Goal: Information Seeking & Learning: Check status

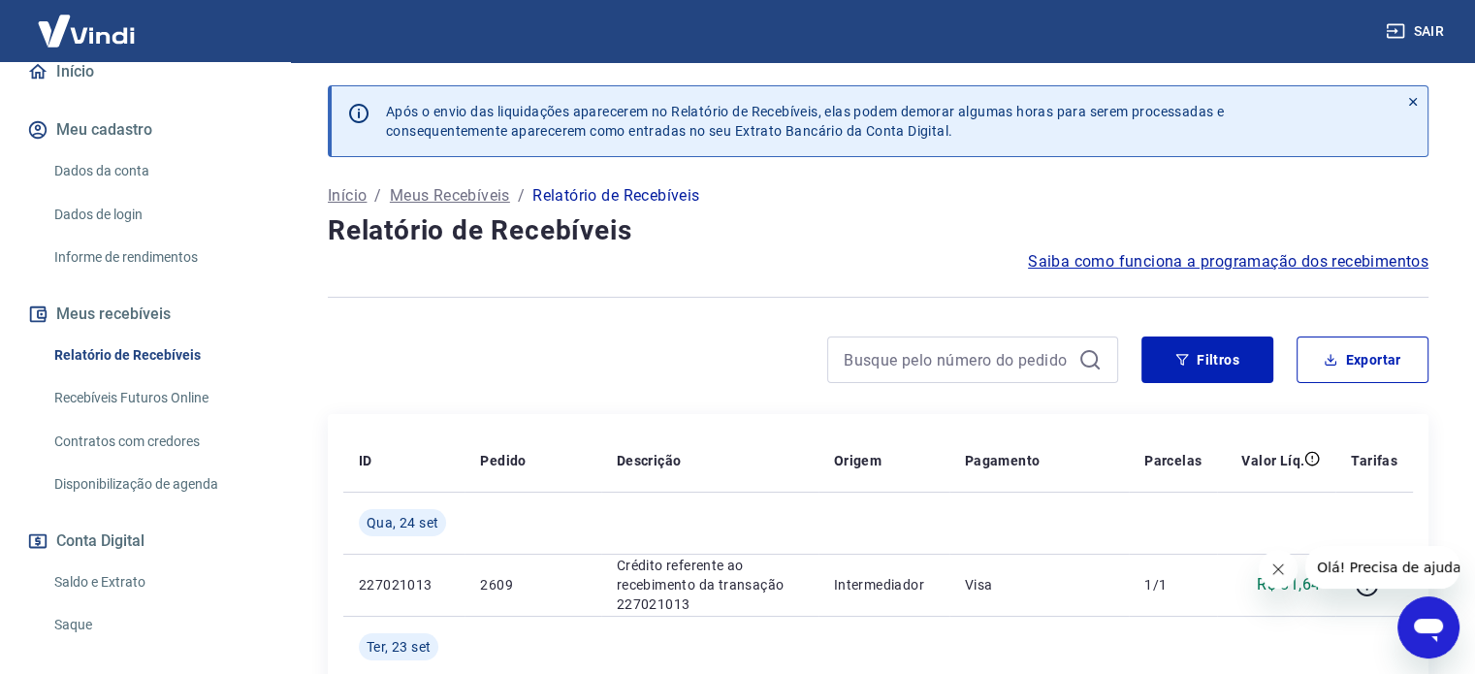
scroll to position [194, 0]
click at [138, 569] on link "Saldo e Extrato" at bounding box center [157, 581] width 220 height 40
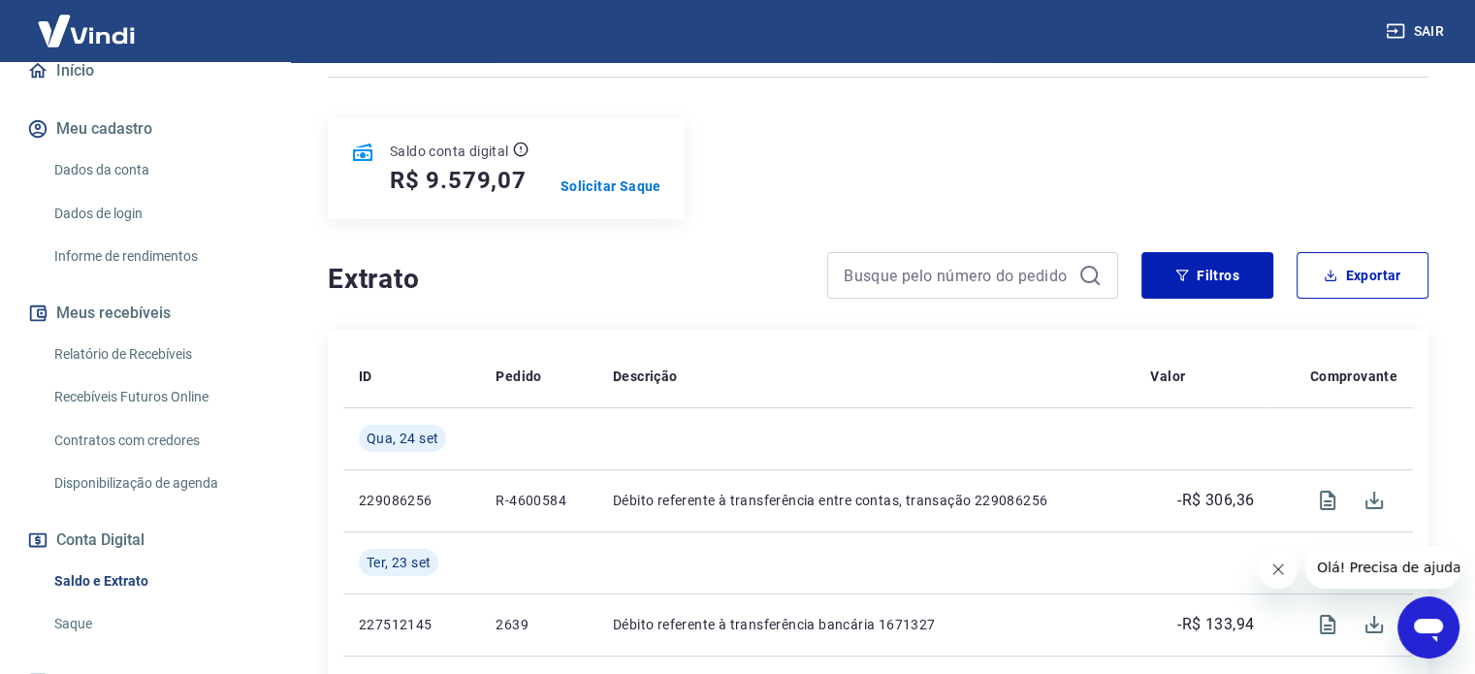
scroll to position [97, 0]
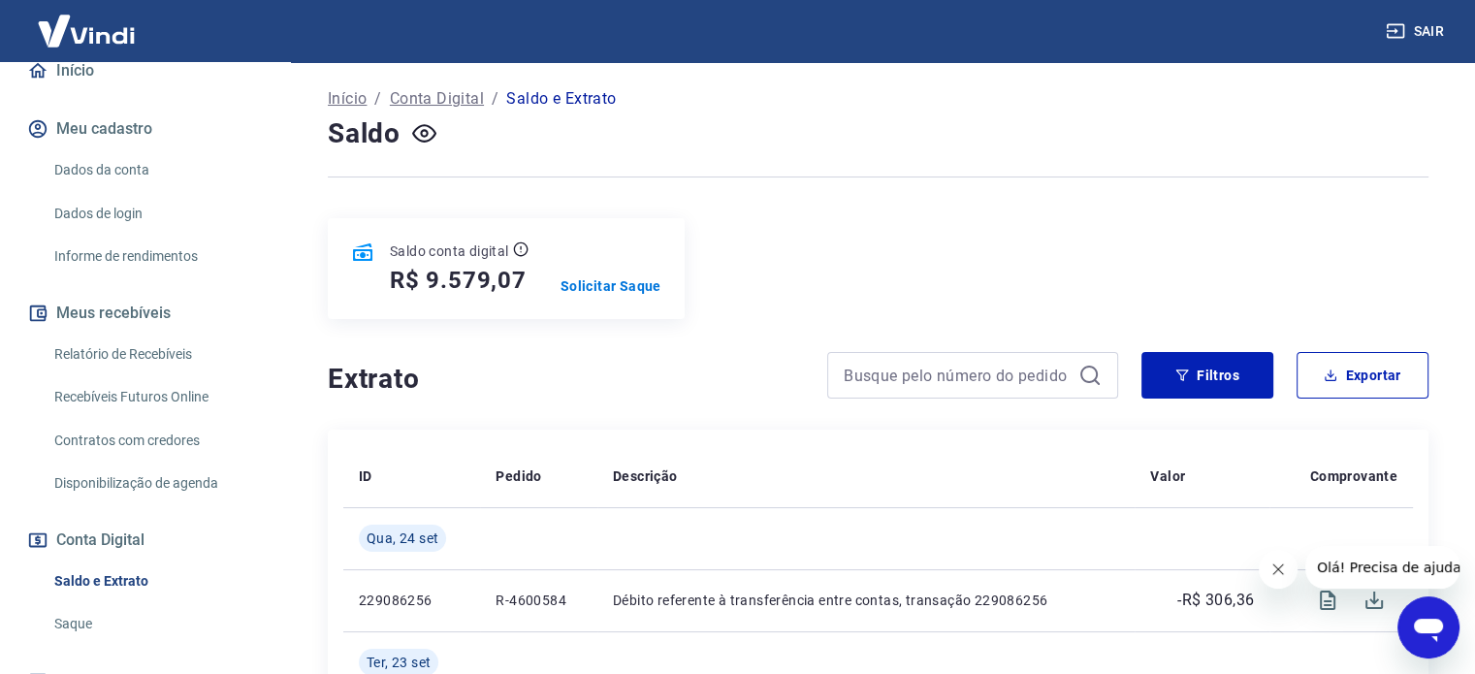
click at [915, 264] on div "Saldo conta digital R$ 9.579,07 Solicitar Saque" at bounding box center [878, 268] width 1101 height 101
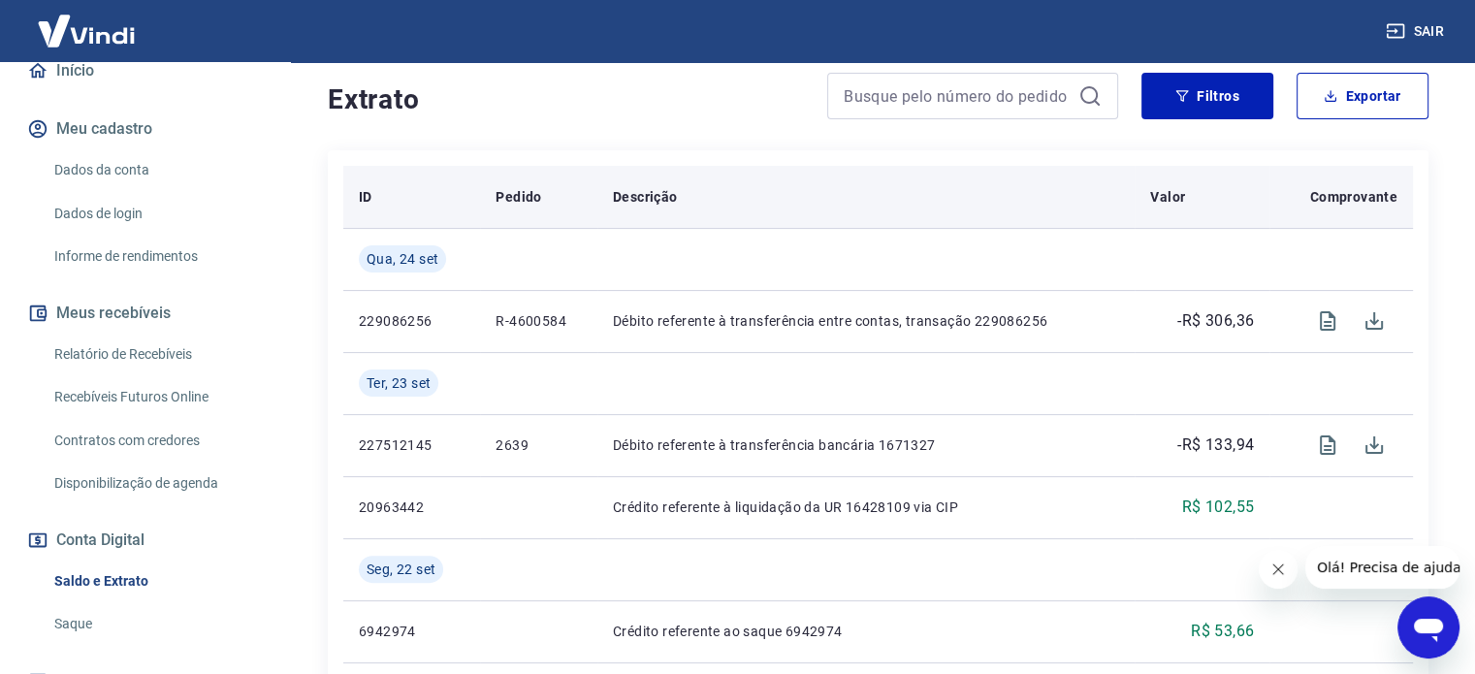
scroll to position [388, 0]
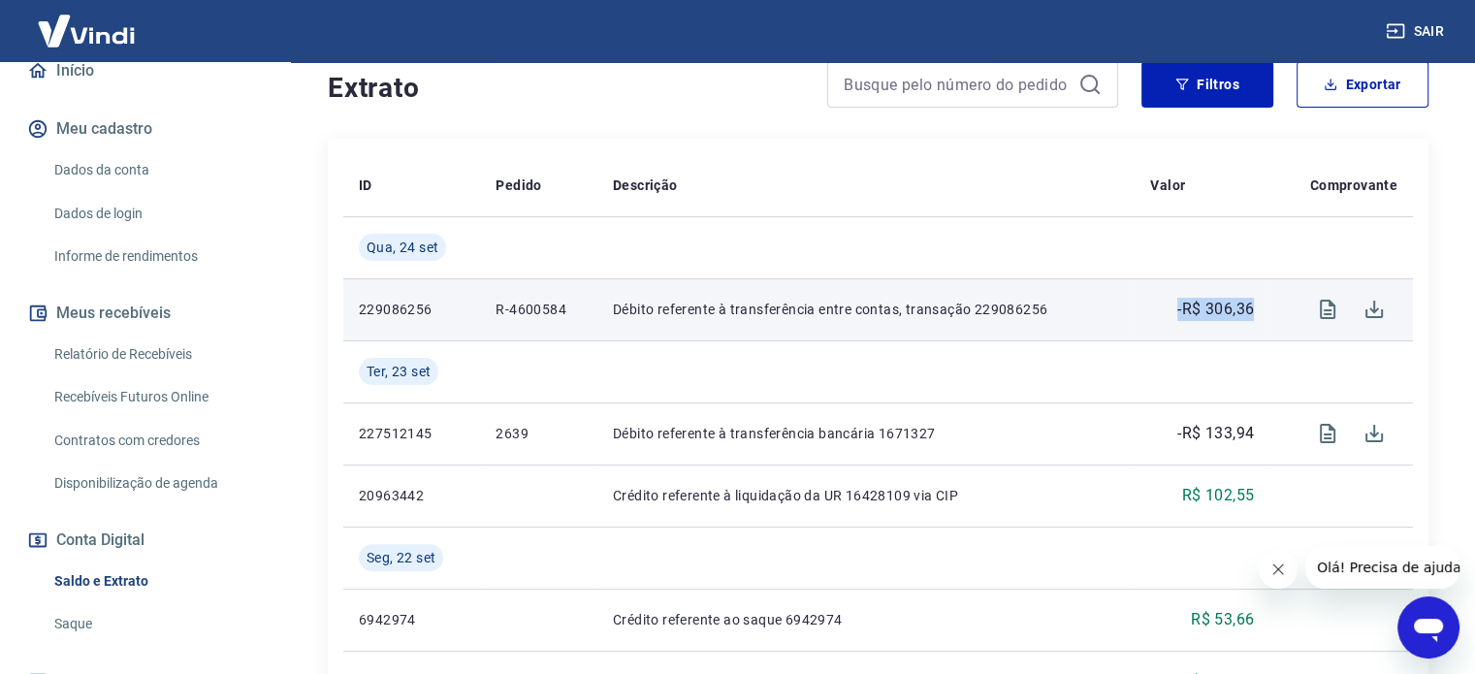
drag, startPoint x: 1178, startPoint y: 311, endPoint x: 1253, endPoint y: 311, distance: 74.7
click at [1253, 311] on td "-R$ 306,36" at bounding box center [1202, 309] width 135 height 62
click at [1263, 336] on td "-R$ 306,36" at bounding box center [1202, 309] width 135 height 62
click at [1326, 309] on icon "Visualizar" at bounding box center [1328, 309] width 16 height 19
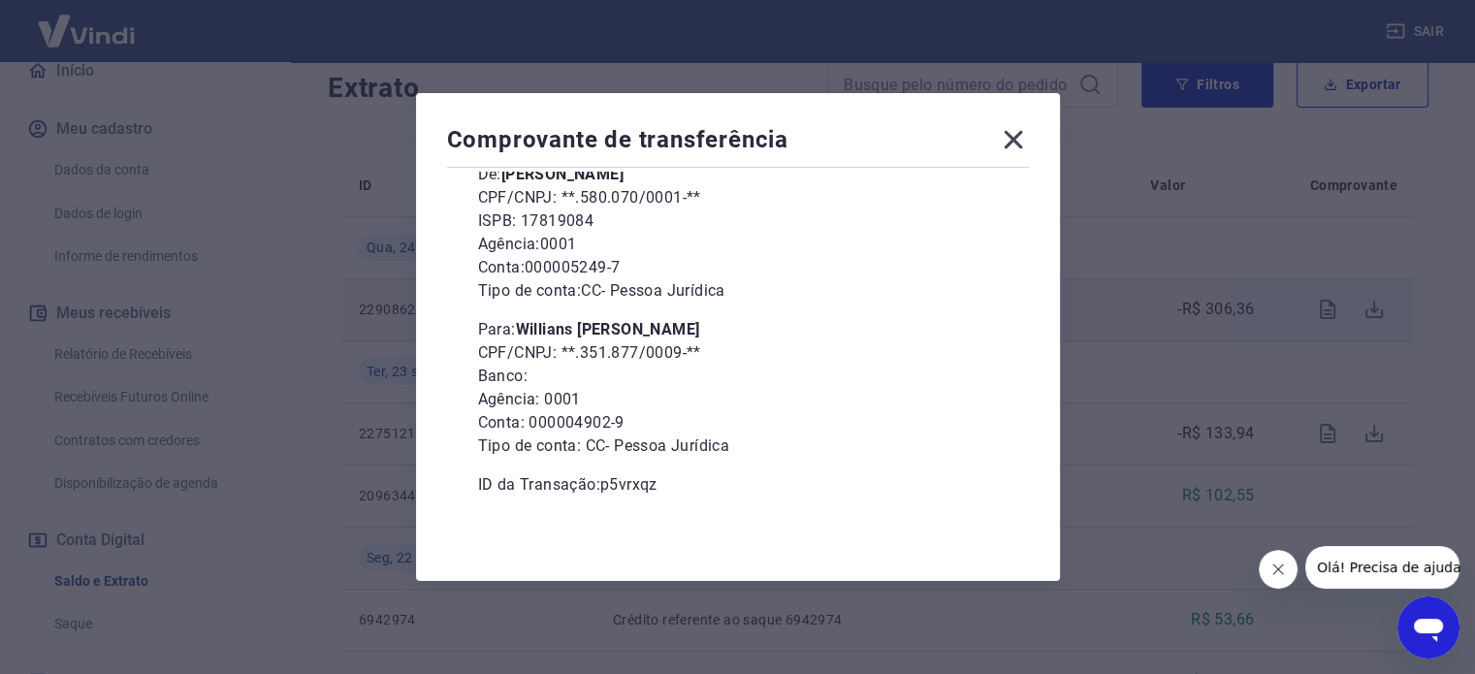
scroll to position [0, 0]
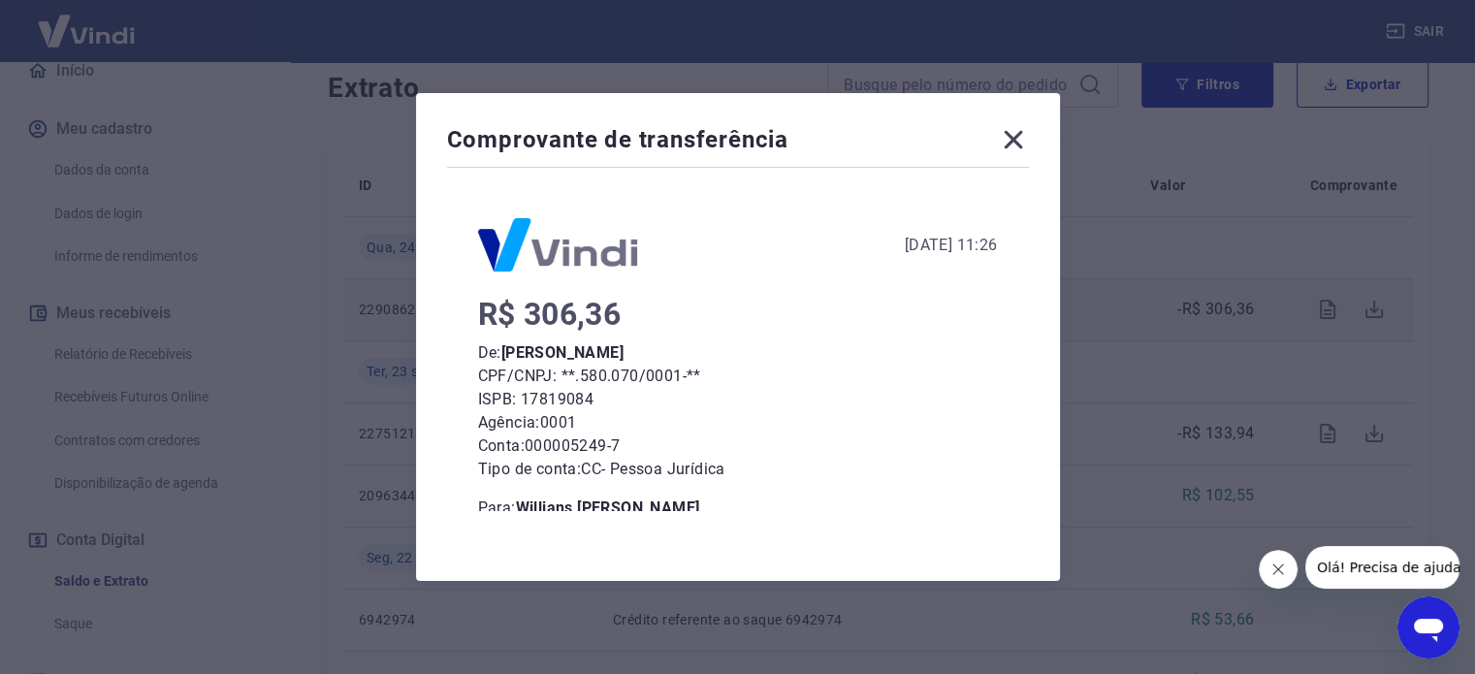
click at [1018, 139] on icon at bounding box center [1013, 140] width 18 height 18
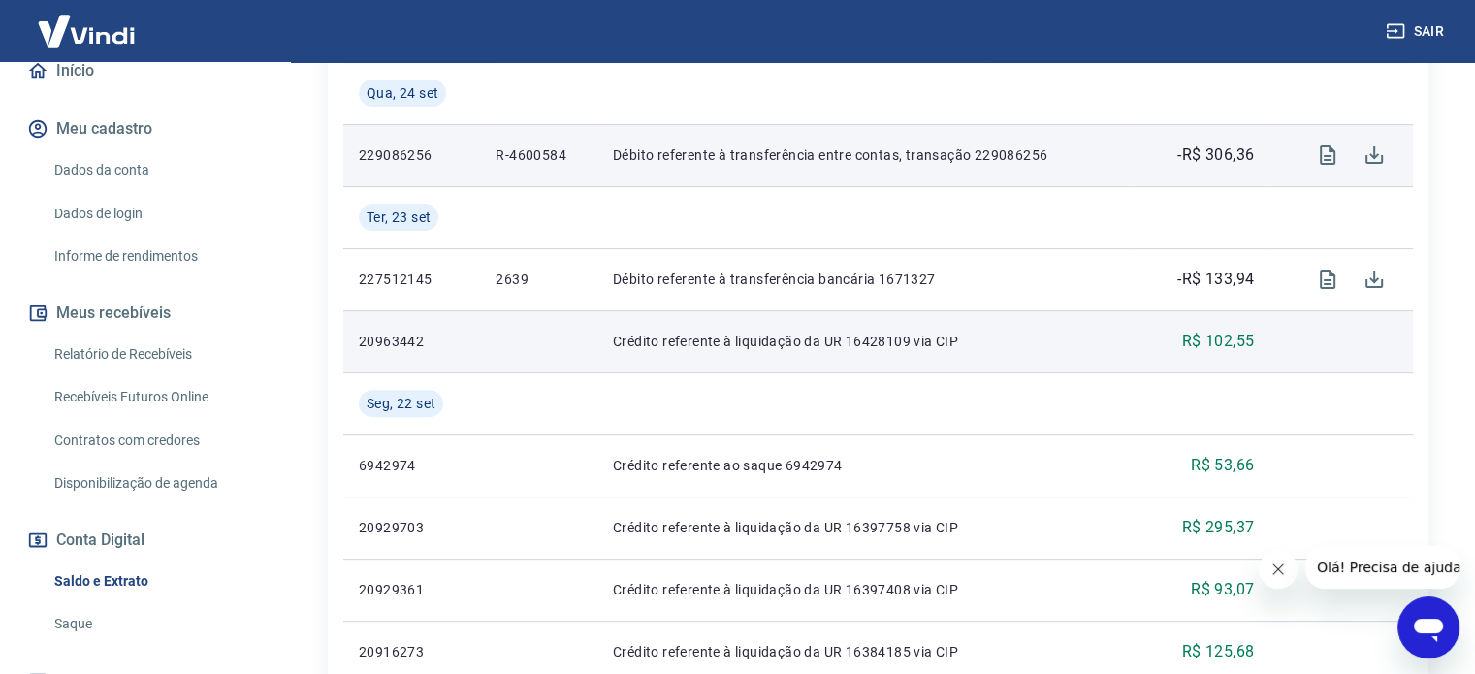
scroll to position [485, 0]
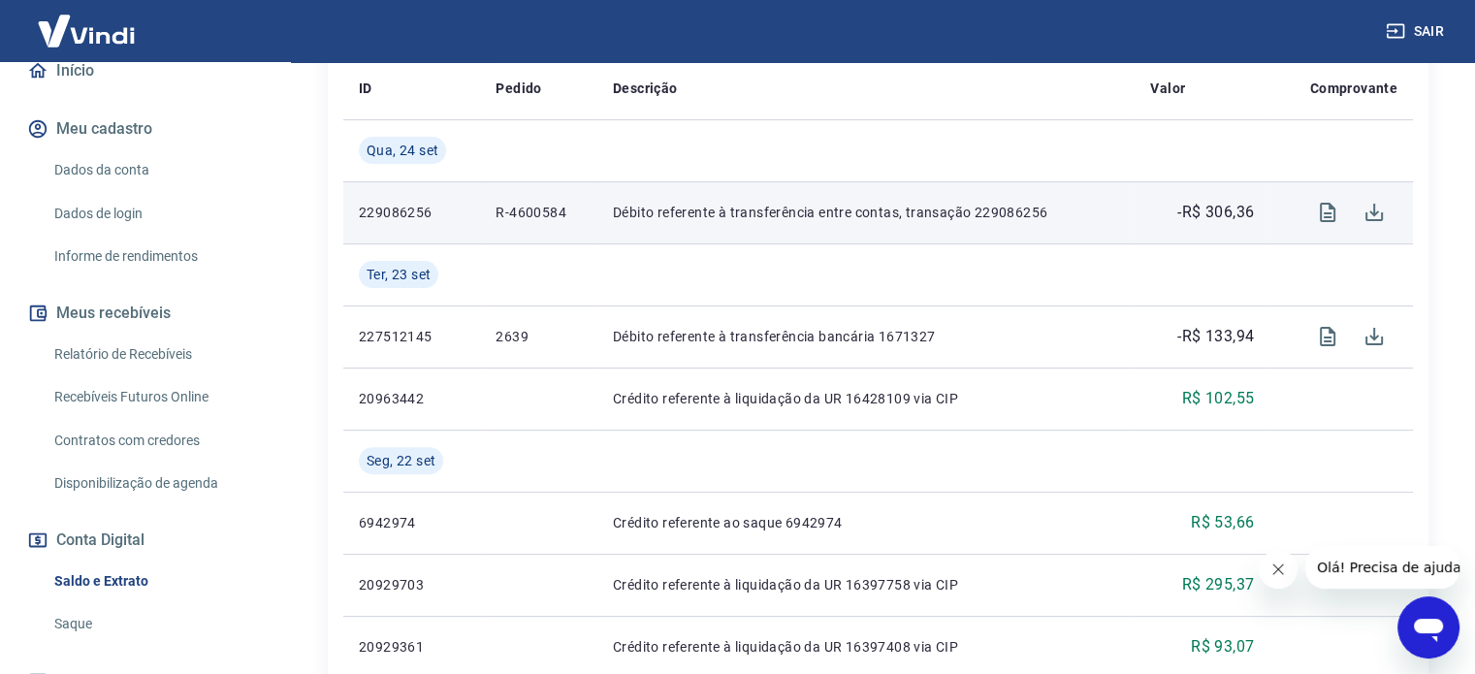
click at [71, 626] on link "Saque" at bounding box center [157, 624] width 220 height 40
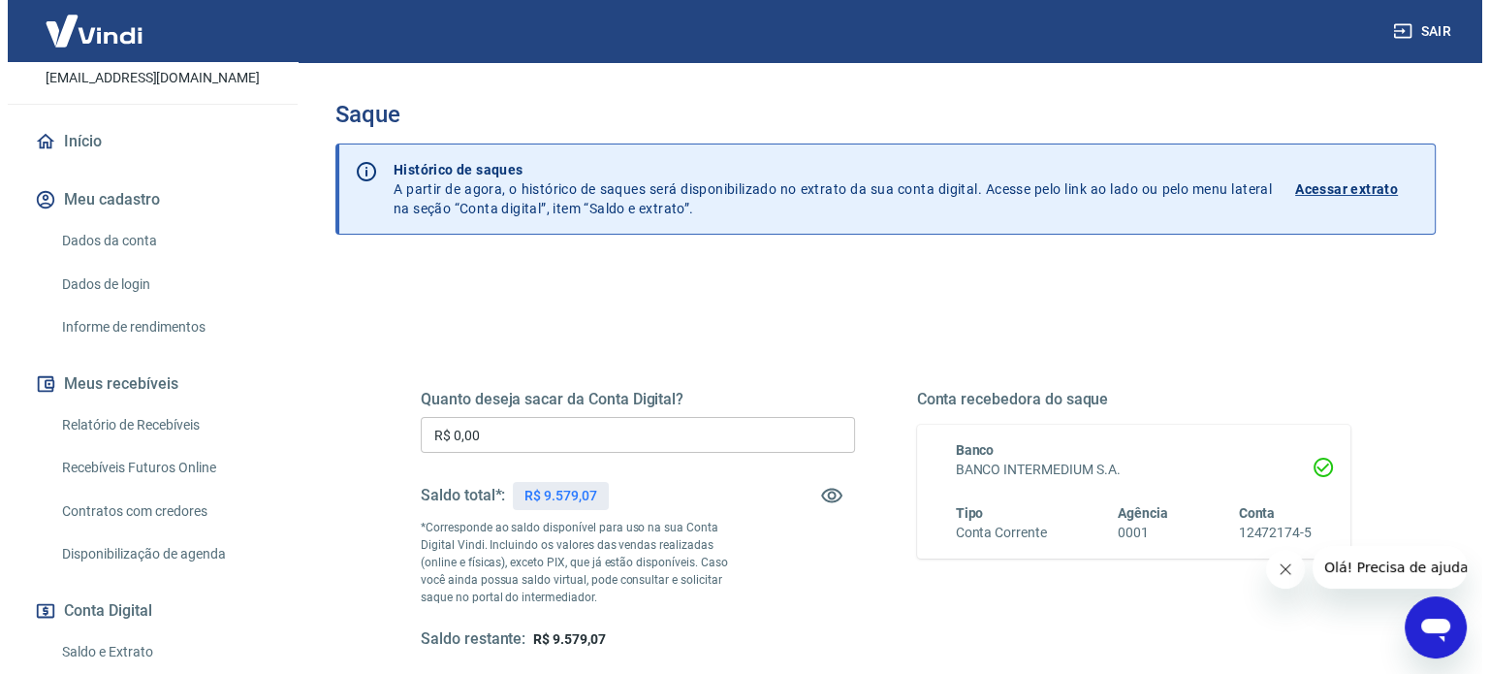
scroll to position [97, 0]
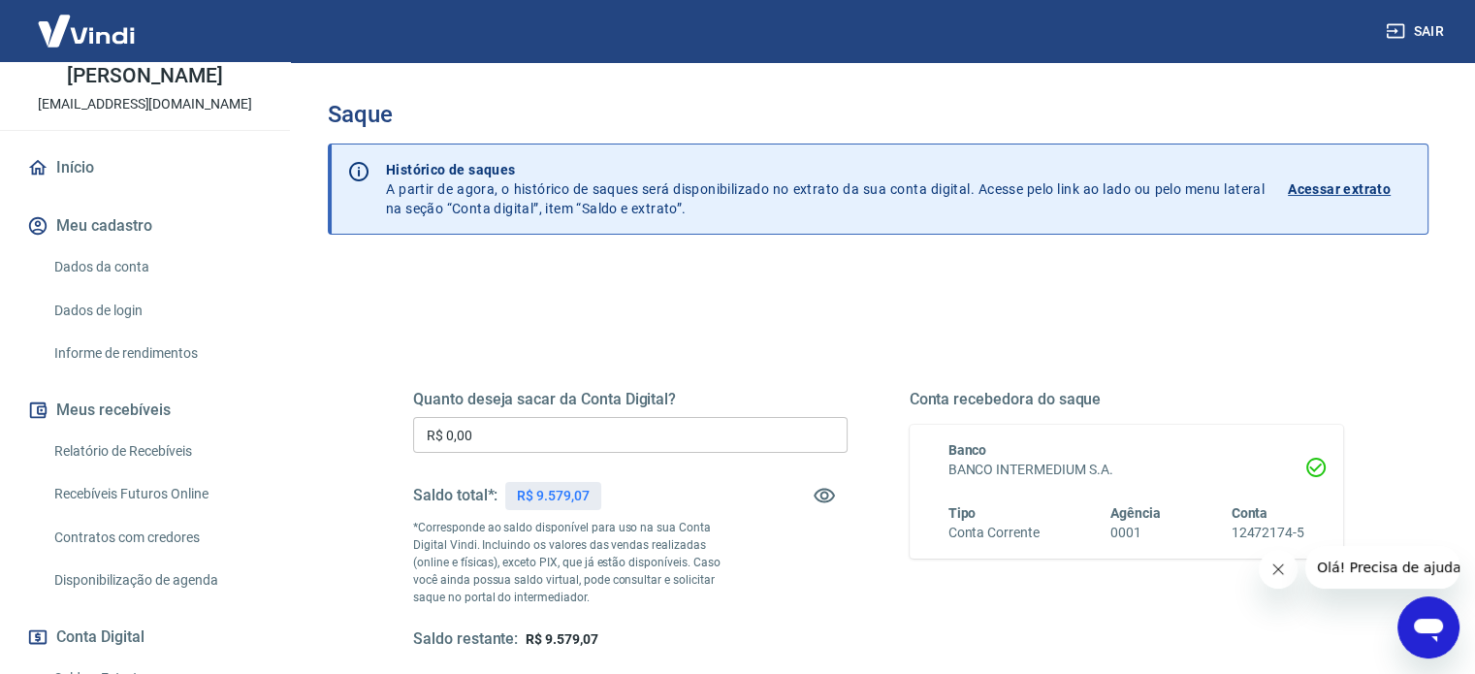
click at [186, 440] on link "Relatório de Recebíveis" at bounding box center [157, 452] width 220 height 40
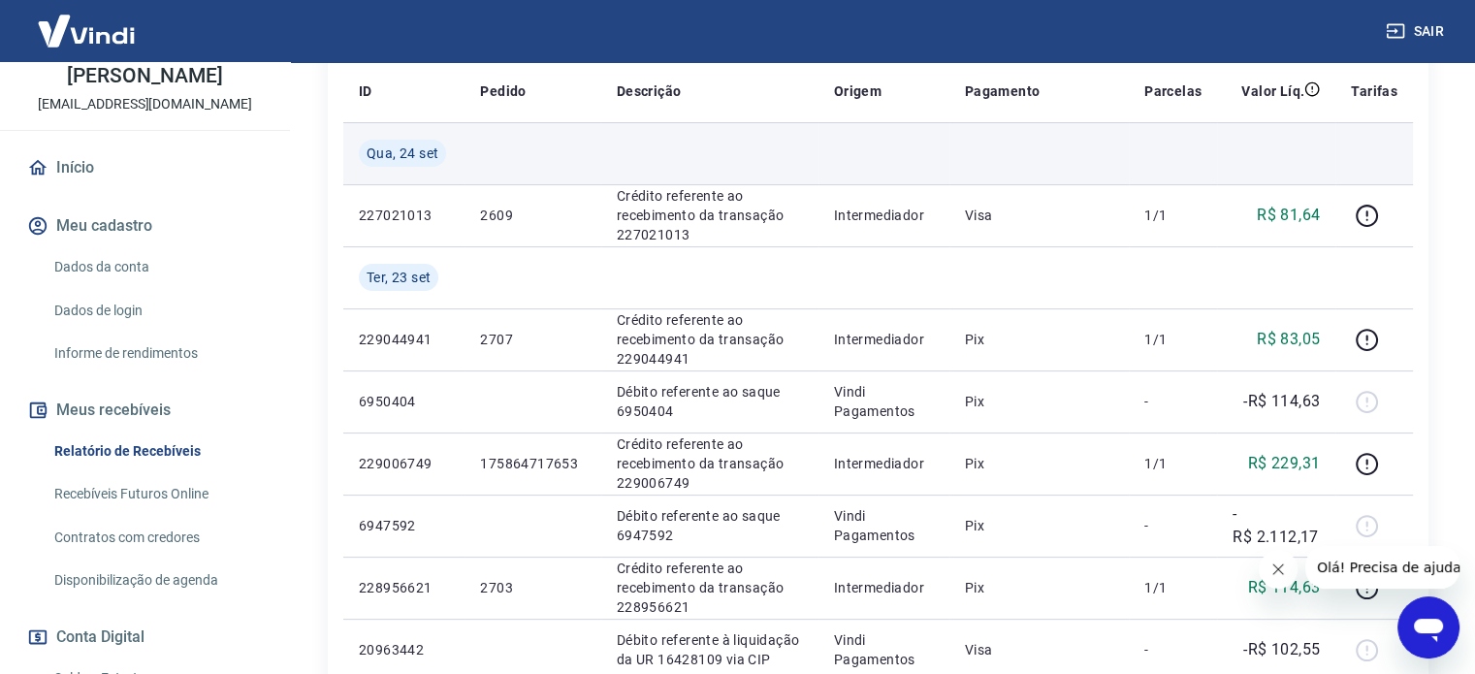
scroll to position [388, 0]
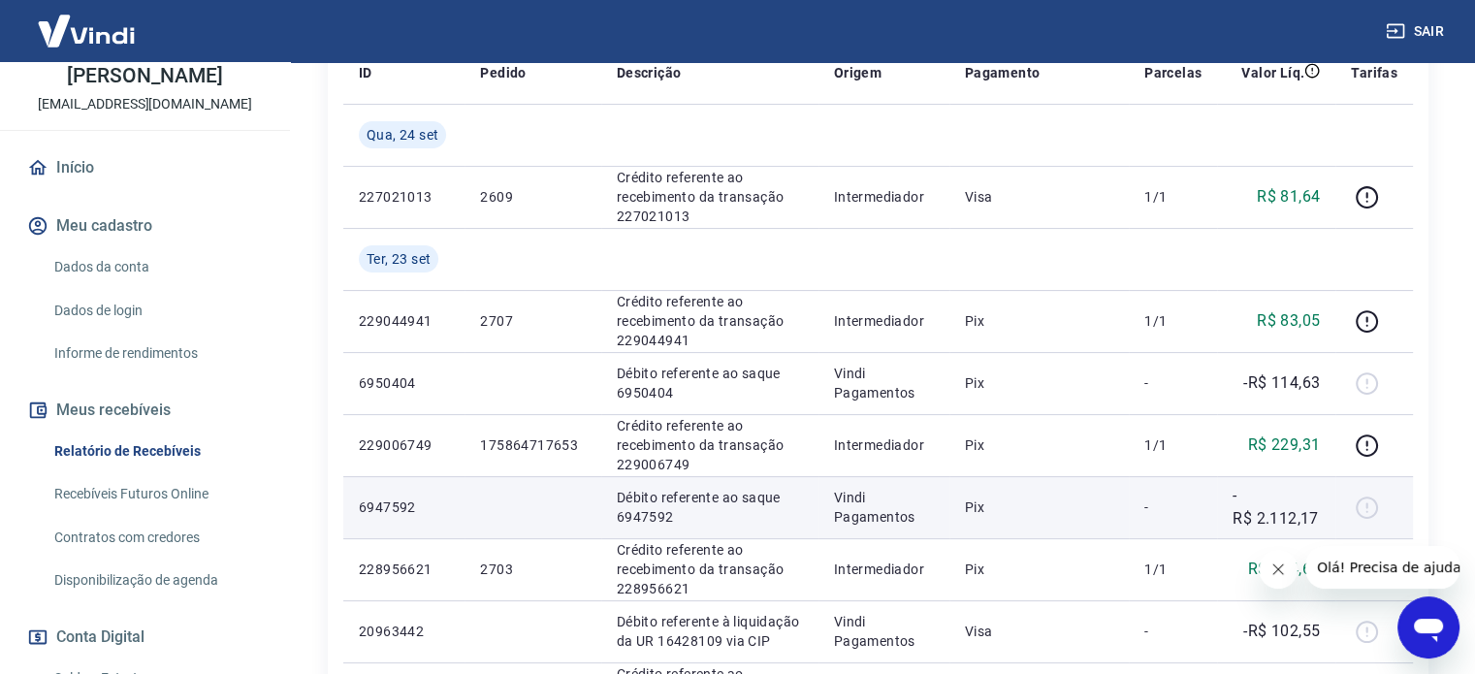
click at [1362, 507] on div at bounding box center [1374, 507] width 47 height 31
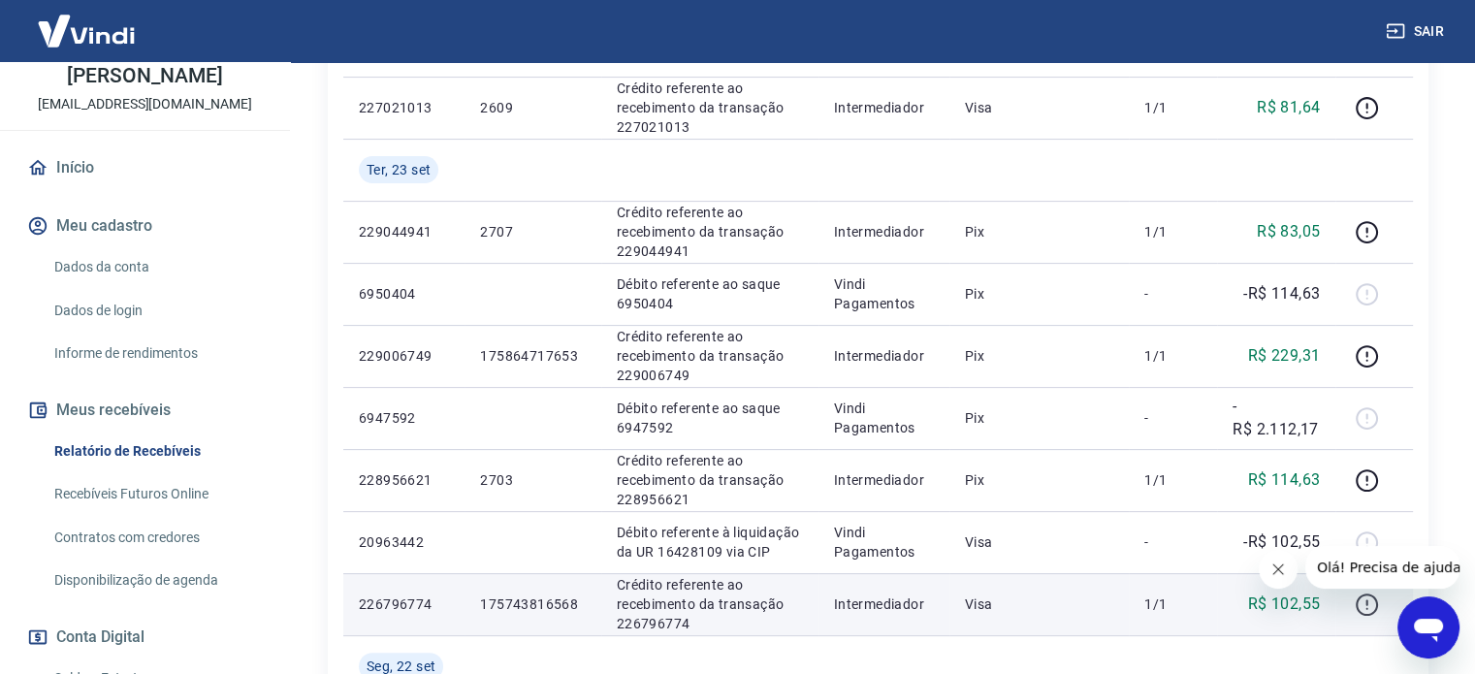
scroll to position [582, 0]
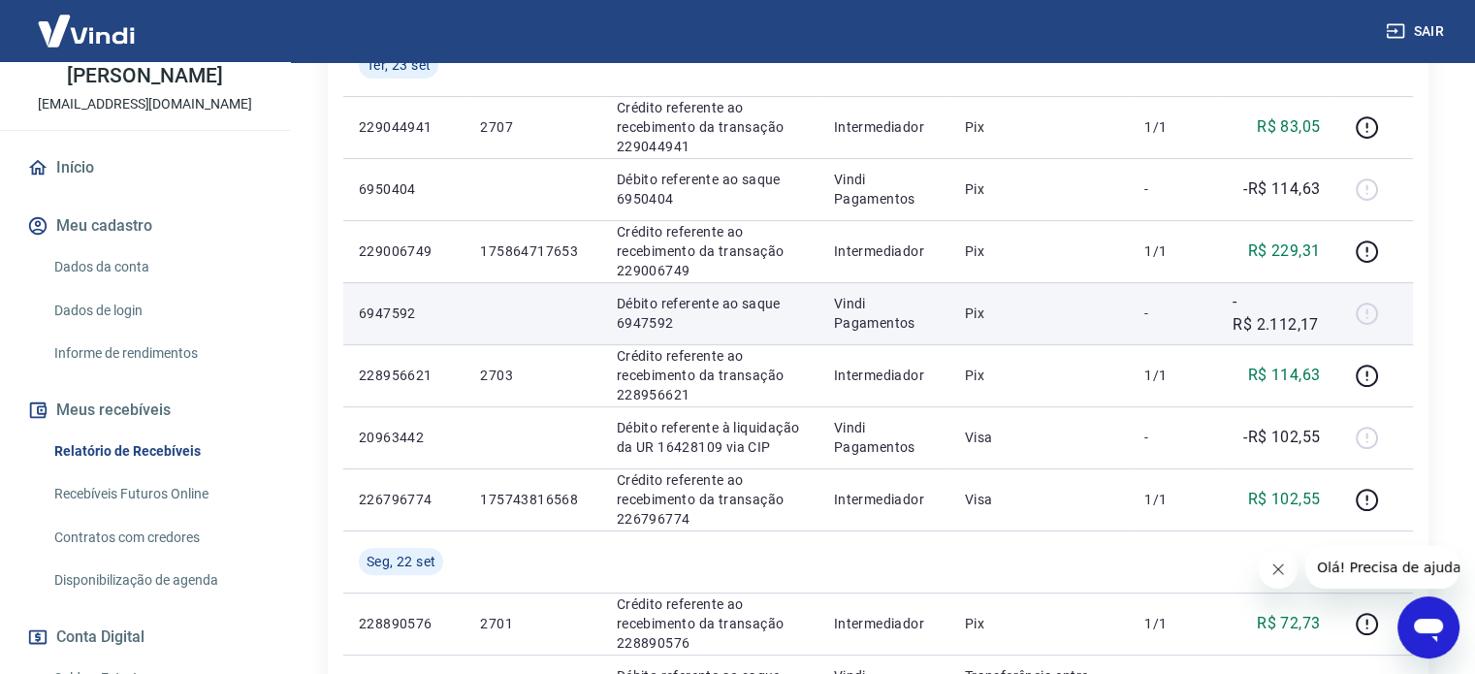
click at [1209, 332] on td "-" at bounding box center [1173, 313] width 88 height 62
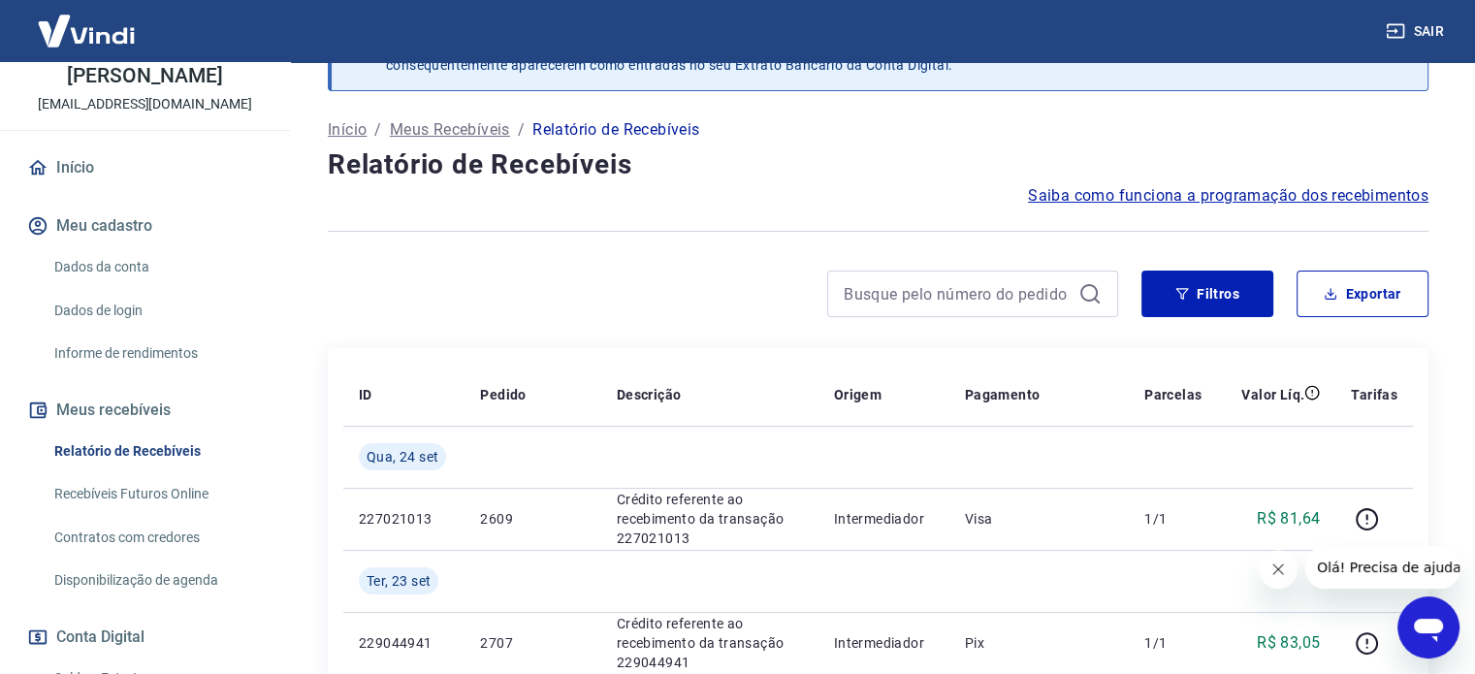
scroll to position [0, 0]
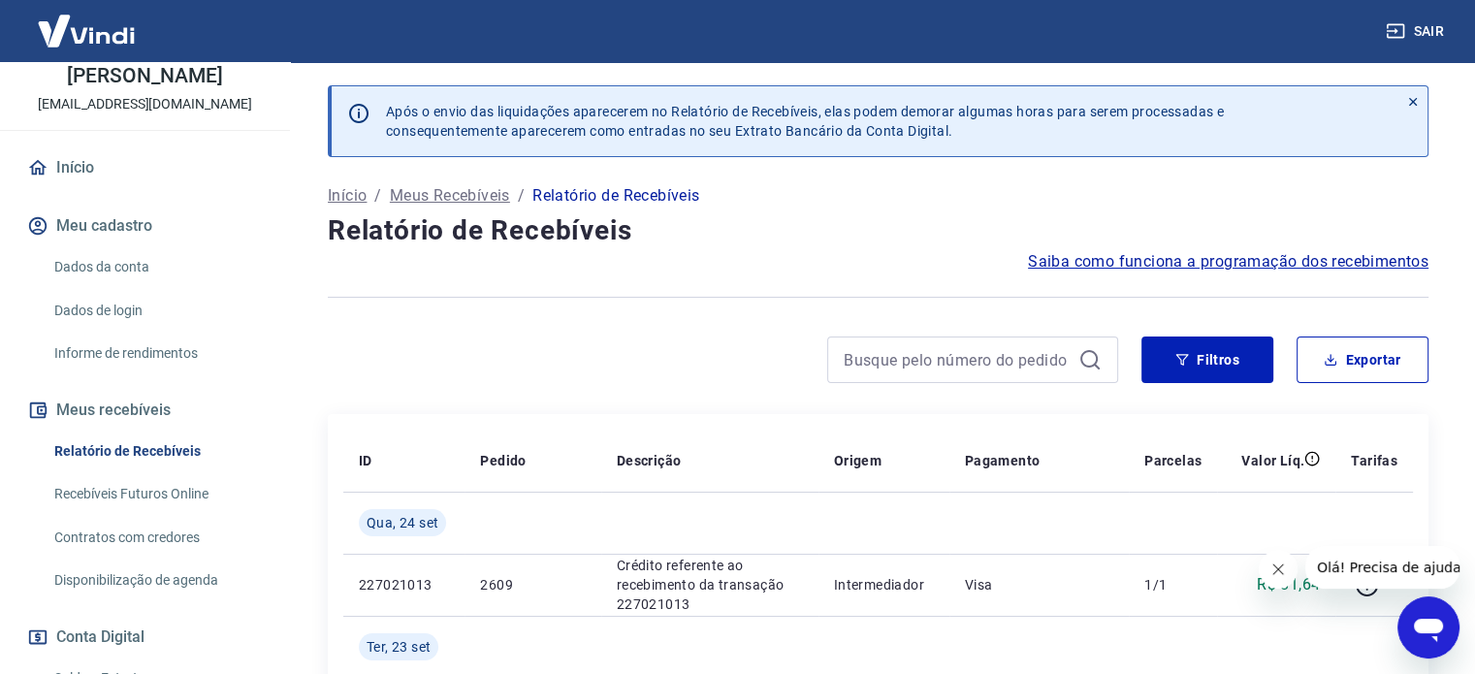
click at [184, 489] on link "Recebíveis Futuros Online" at bounding box center [157, 494] width 220 height 40
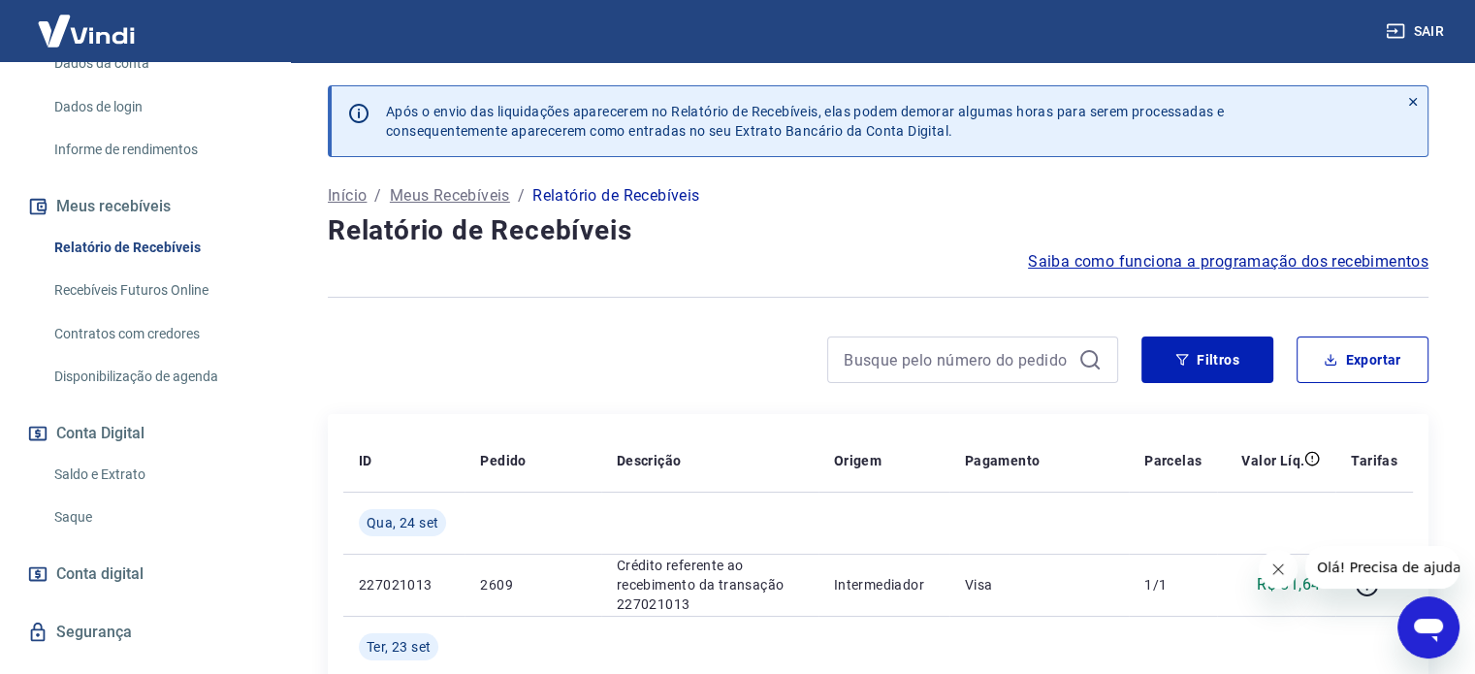
scroll to position [337, 0]
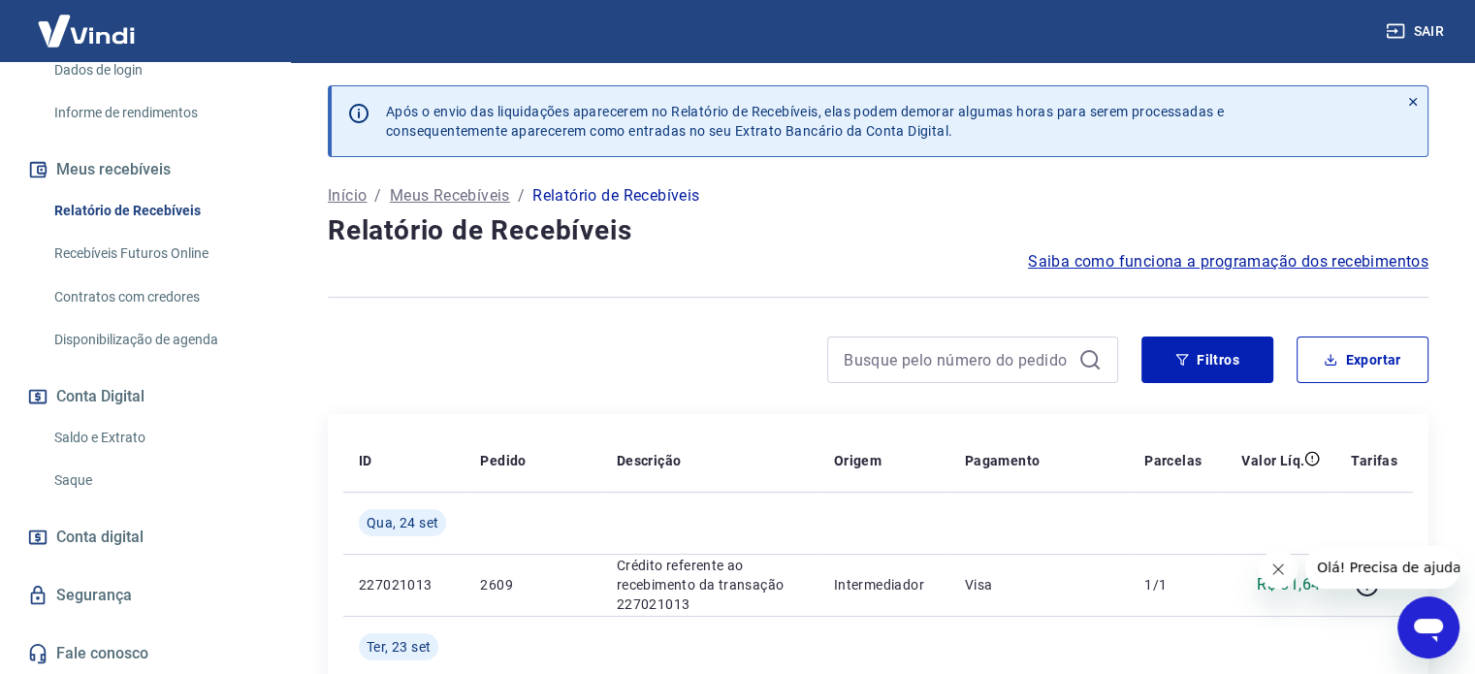
click at [114, 429] on link "Saldo e Extrato" at bounding box center [157, 438] width 220 height 40
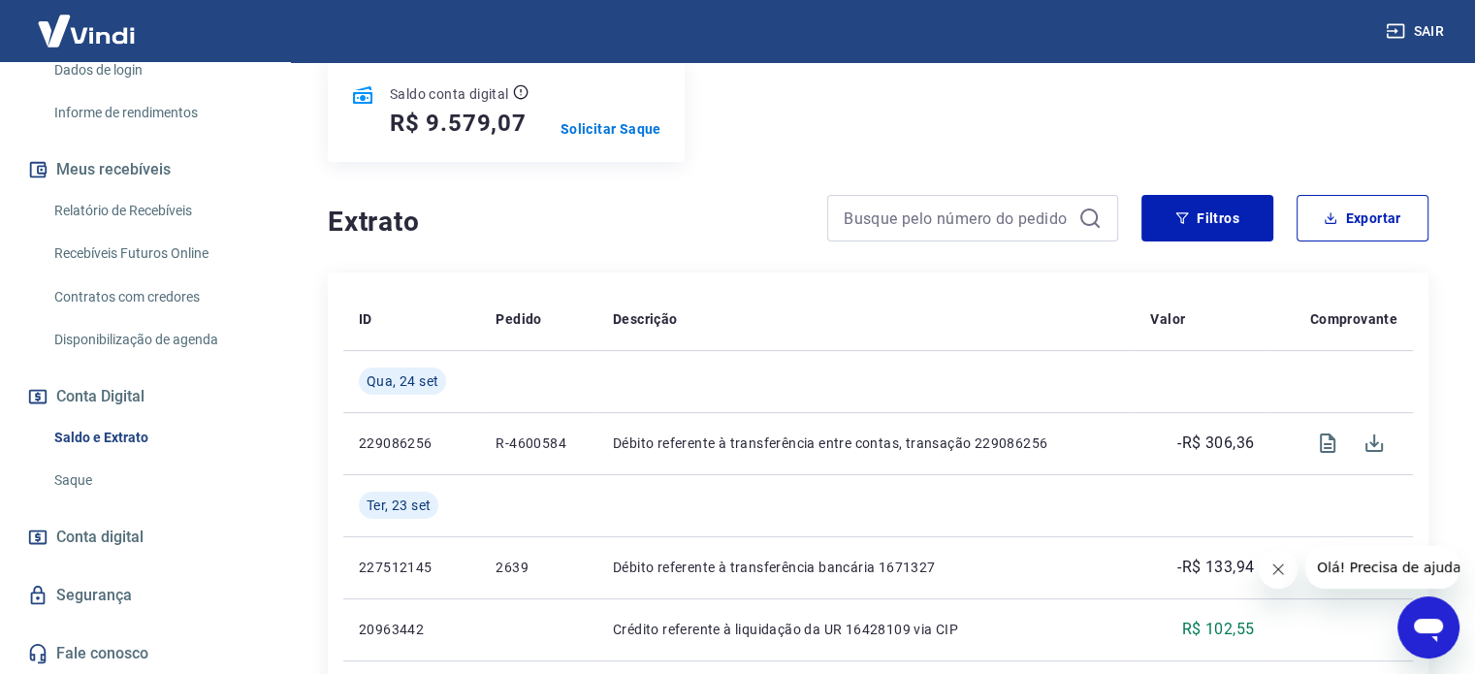
scroll to position [291, 0]
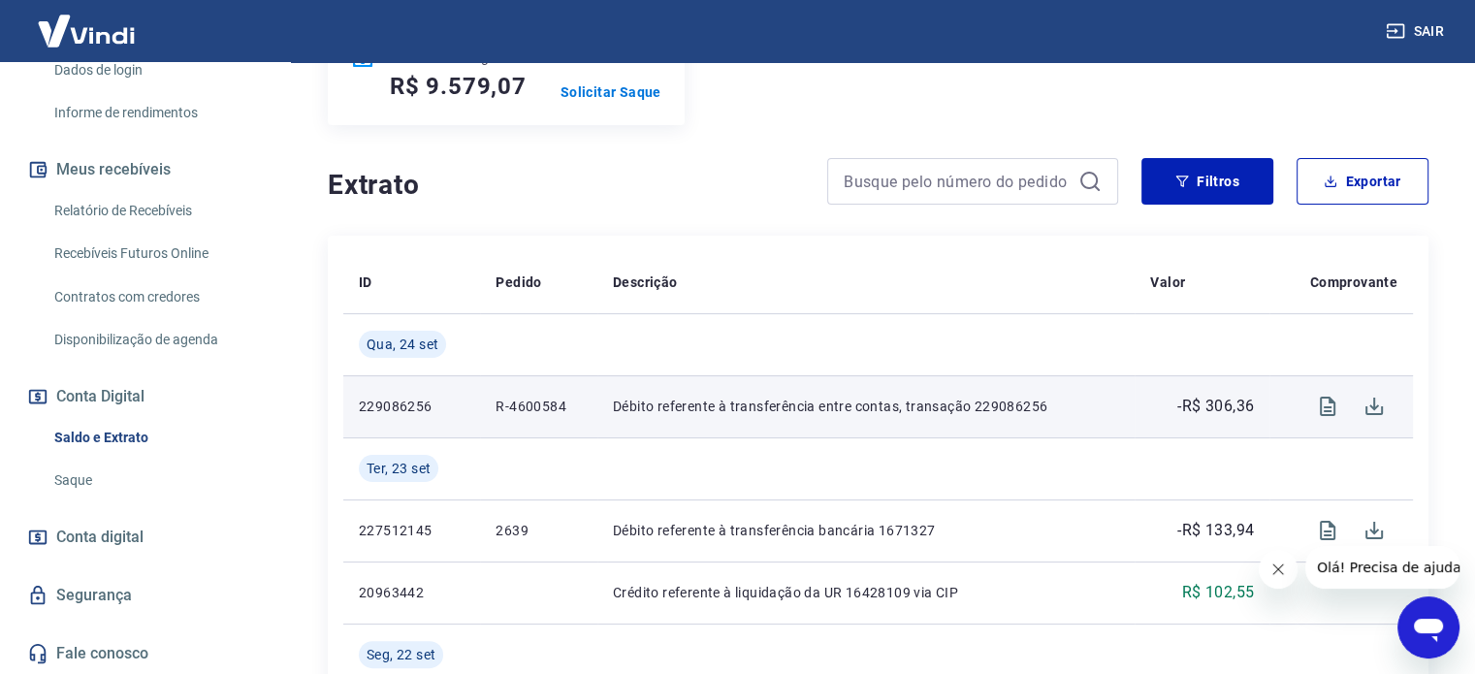
click at [421, 404] on p "229086256" at bounding box center [412, 406] width 106 height 19
click at [1324, 410] on icon "Visualizar" at bounding box center [1328, 406] width 16 height 19
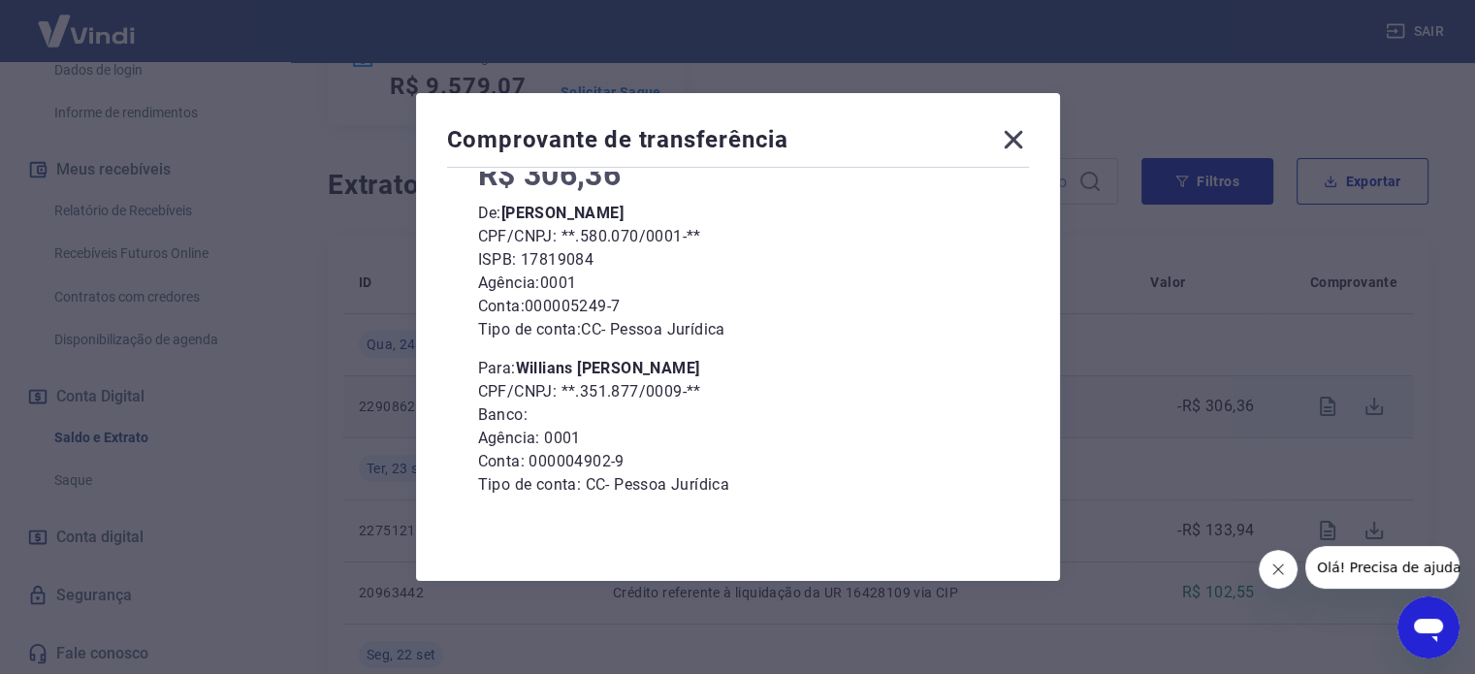
scroll to position [178, 0]
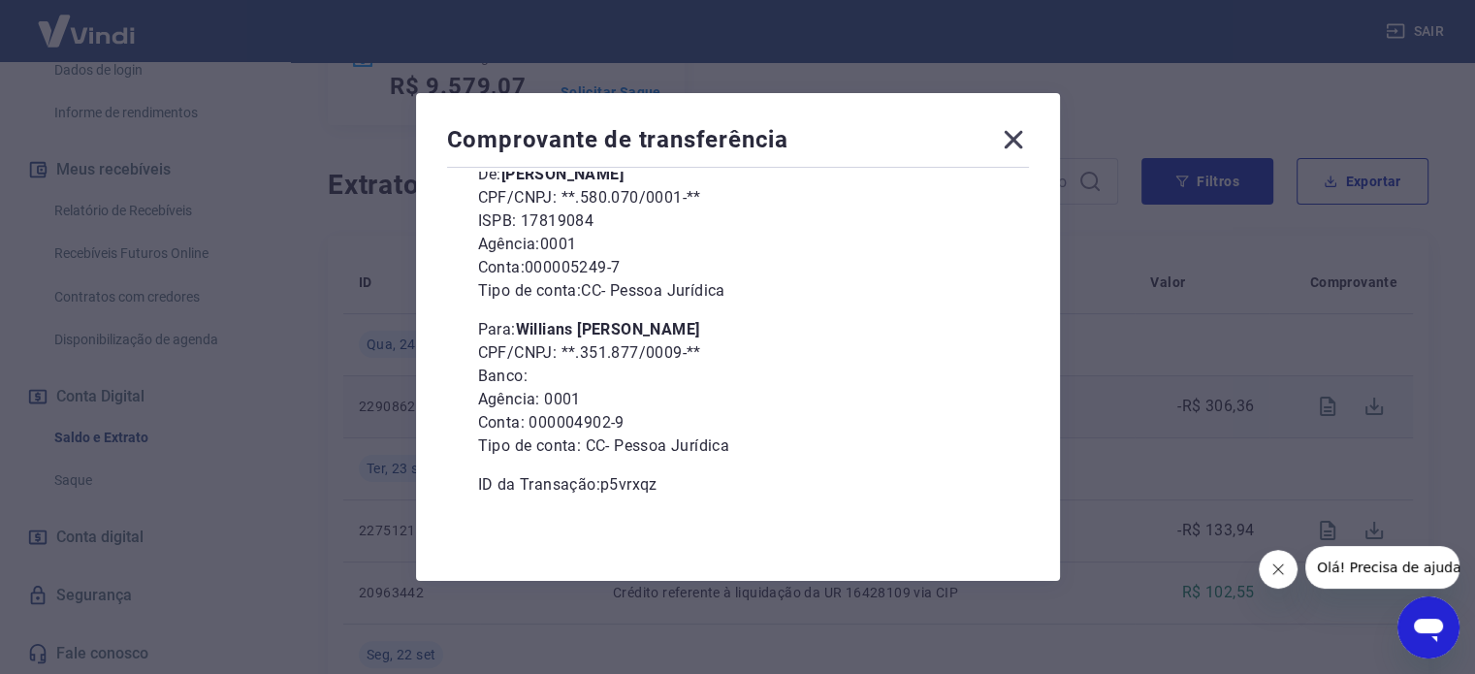
click at [1010, 150] on icon at bounding box center [1013, 139] width 31 height 31
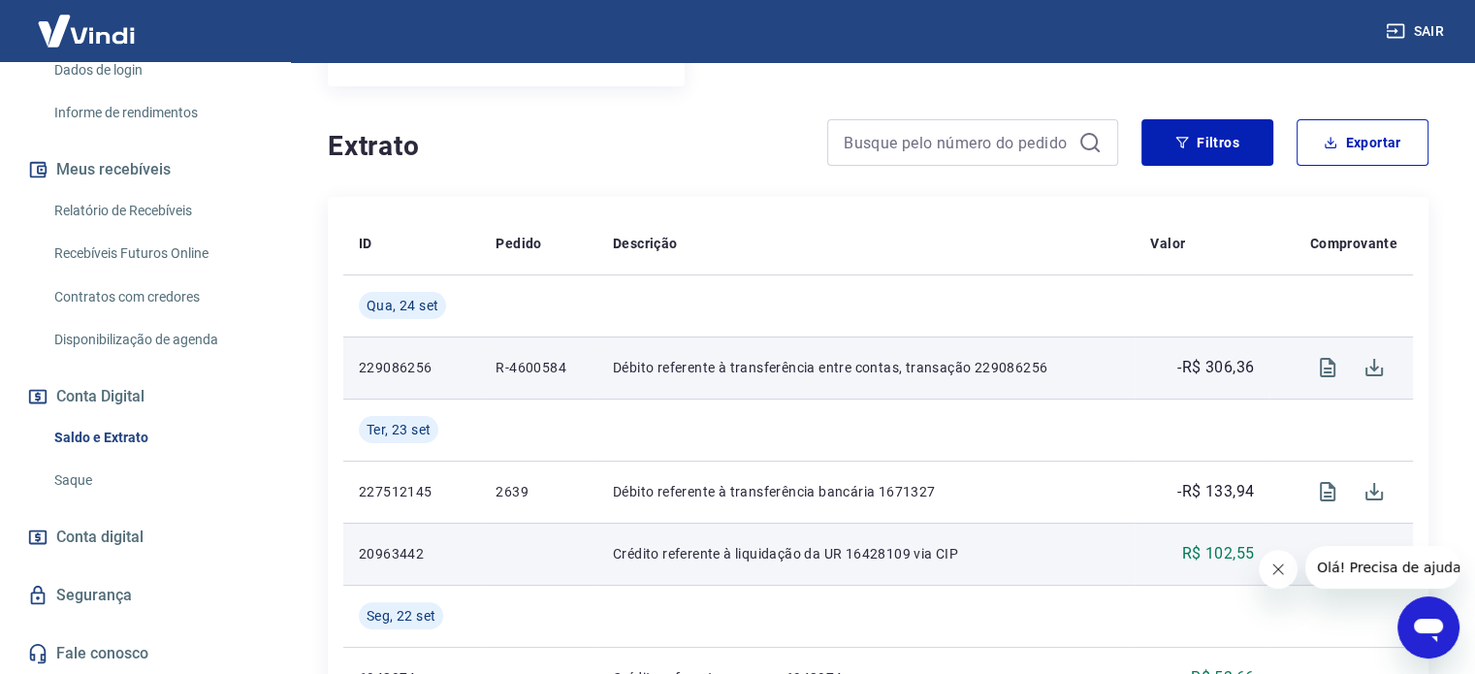
scroll to position [291, 0]
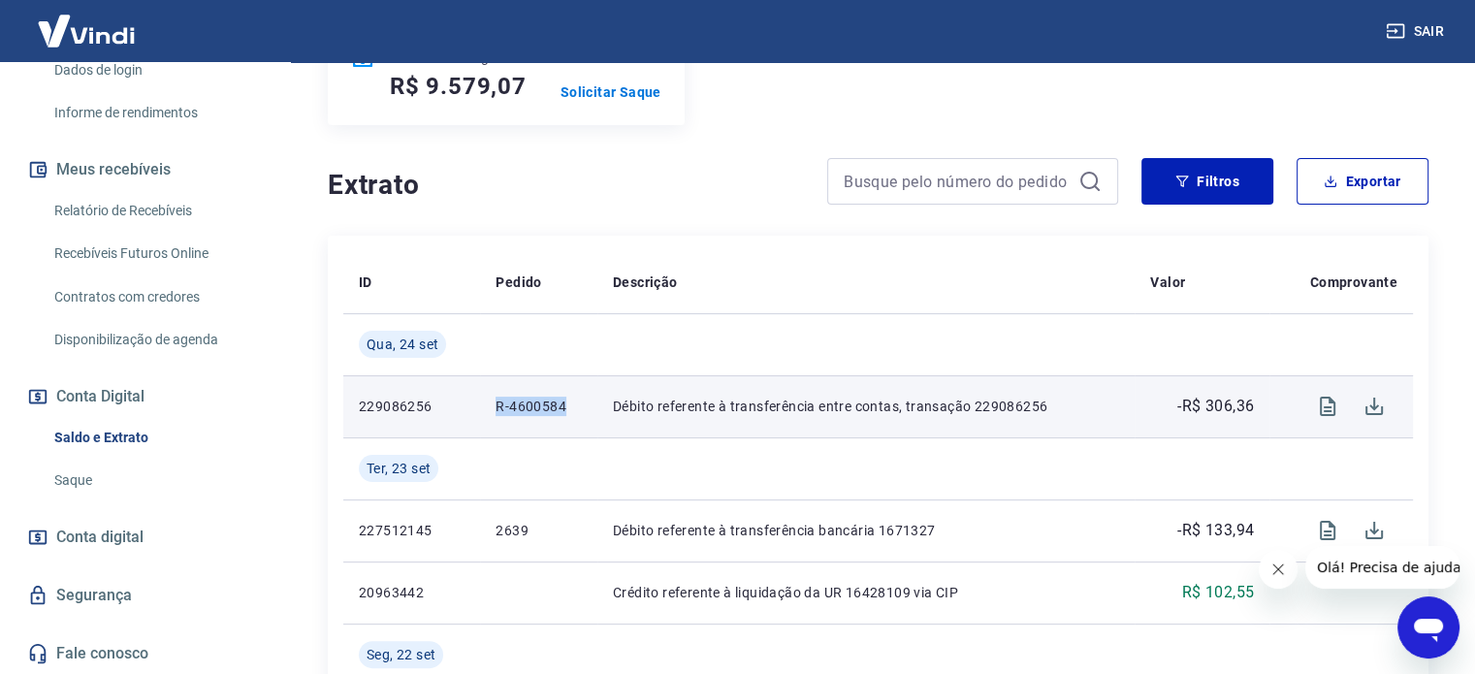
drag, startPoint x: 495, startPoint y: 407, endPoint x: 567, endPoint y: 409, distance: 72.8
click at [567, 409] on td "R-4600584" at bounding box center [538, 406] width 117 height 62
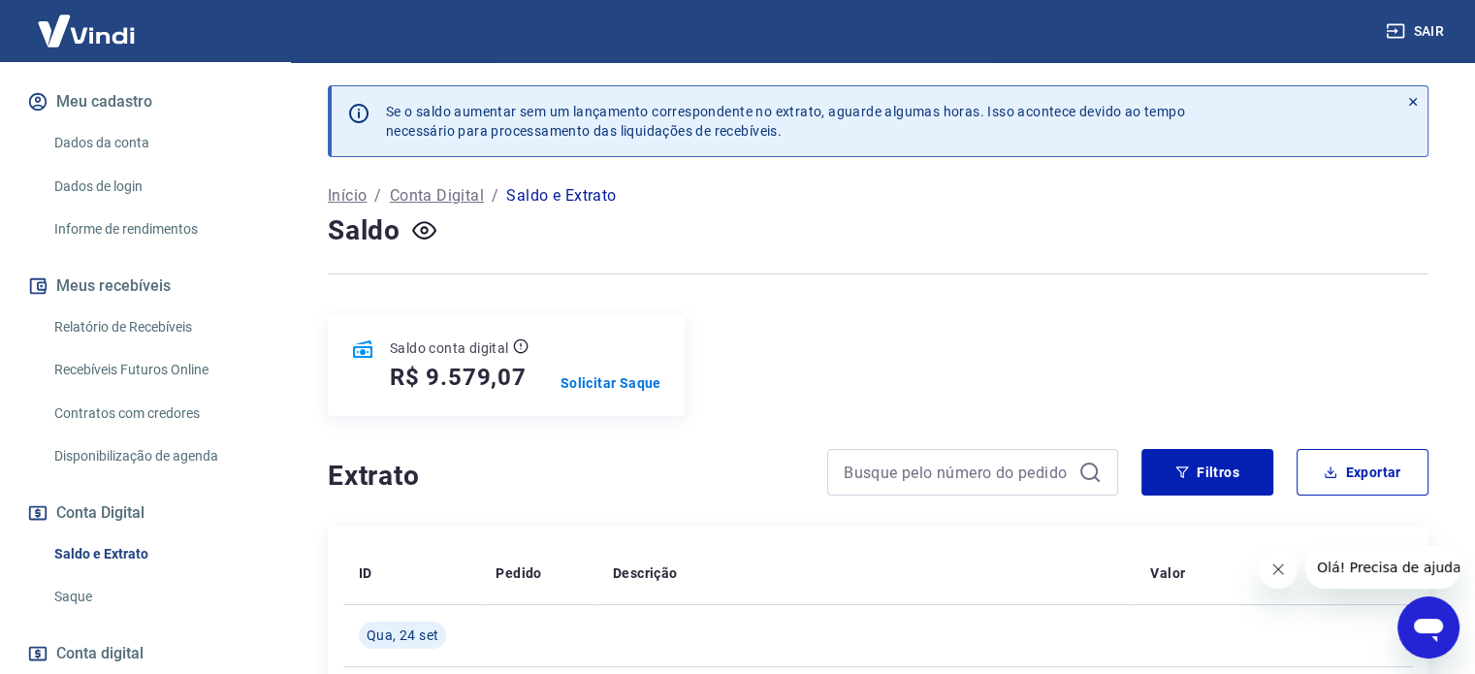
scroll to position [337, 0]
